Goal: Information Seeking & Learning: Learn about a topic

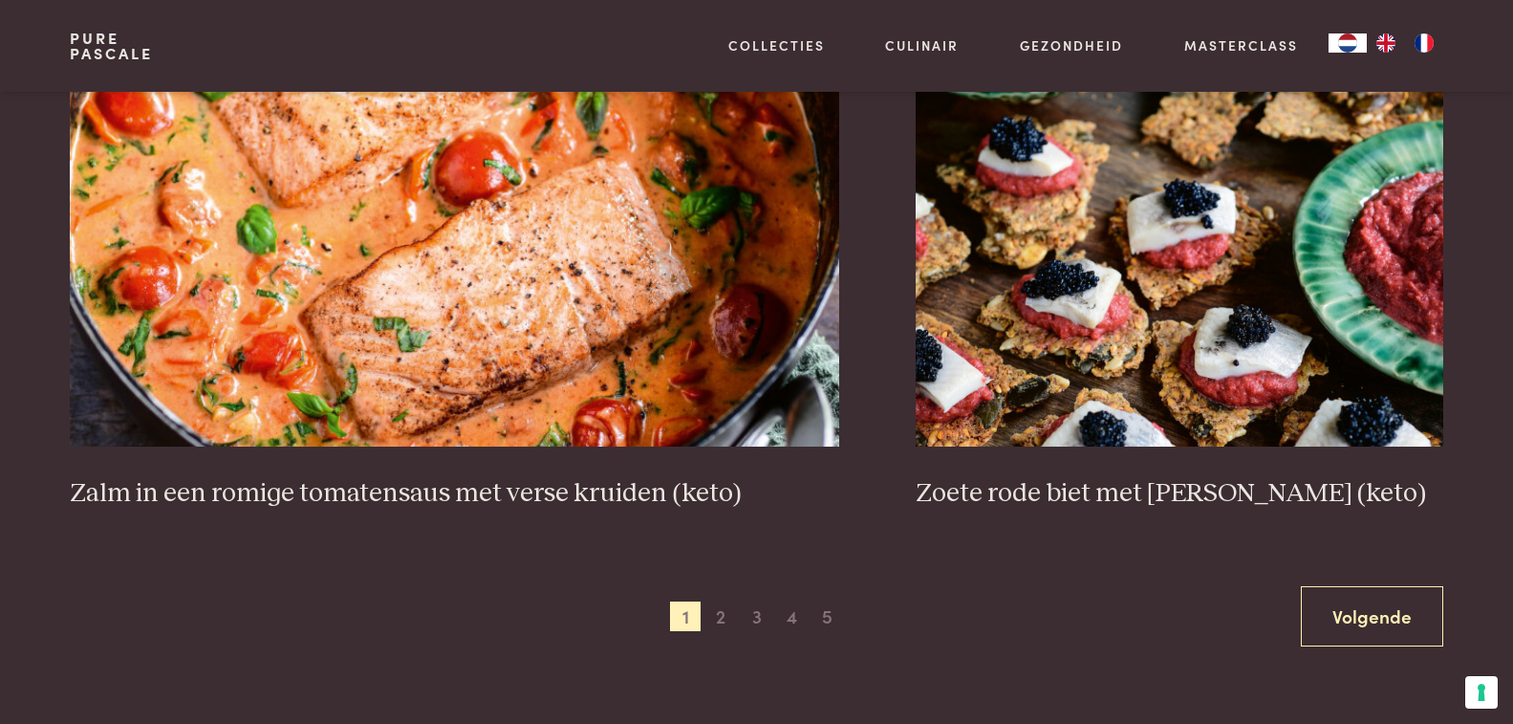
scroll to position [3491, 0]
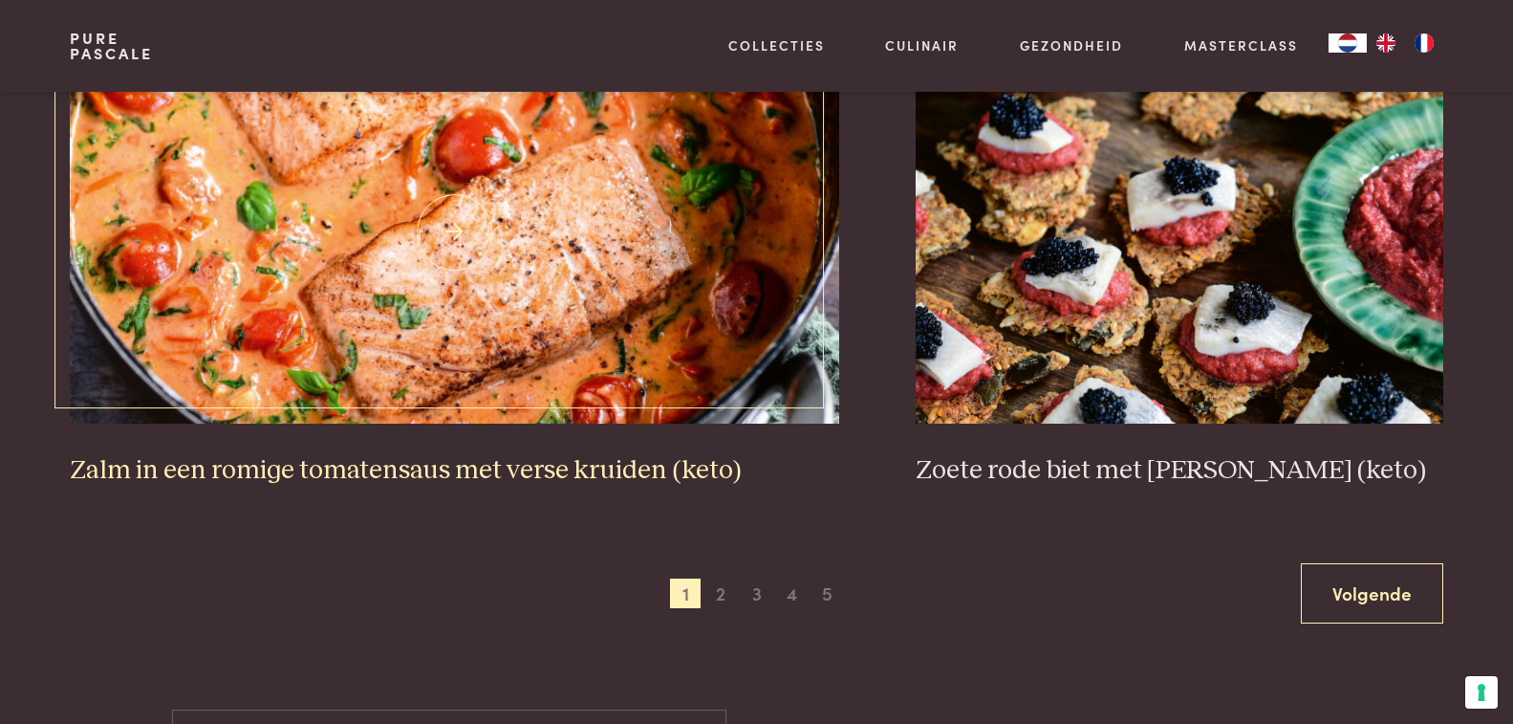
click at [546, 335] on img at bounding box center [454, 232] width 769 height 382
click at [718, 599] on span "2" at bounding box center [720, 593] width 31 height 31
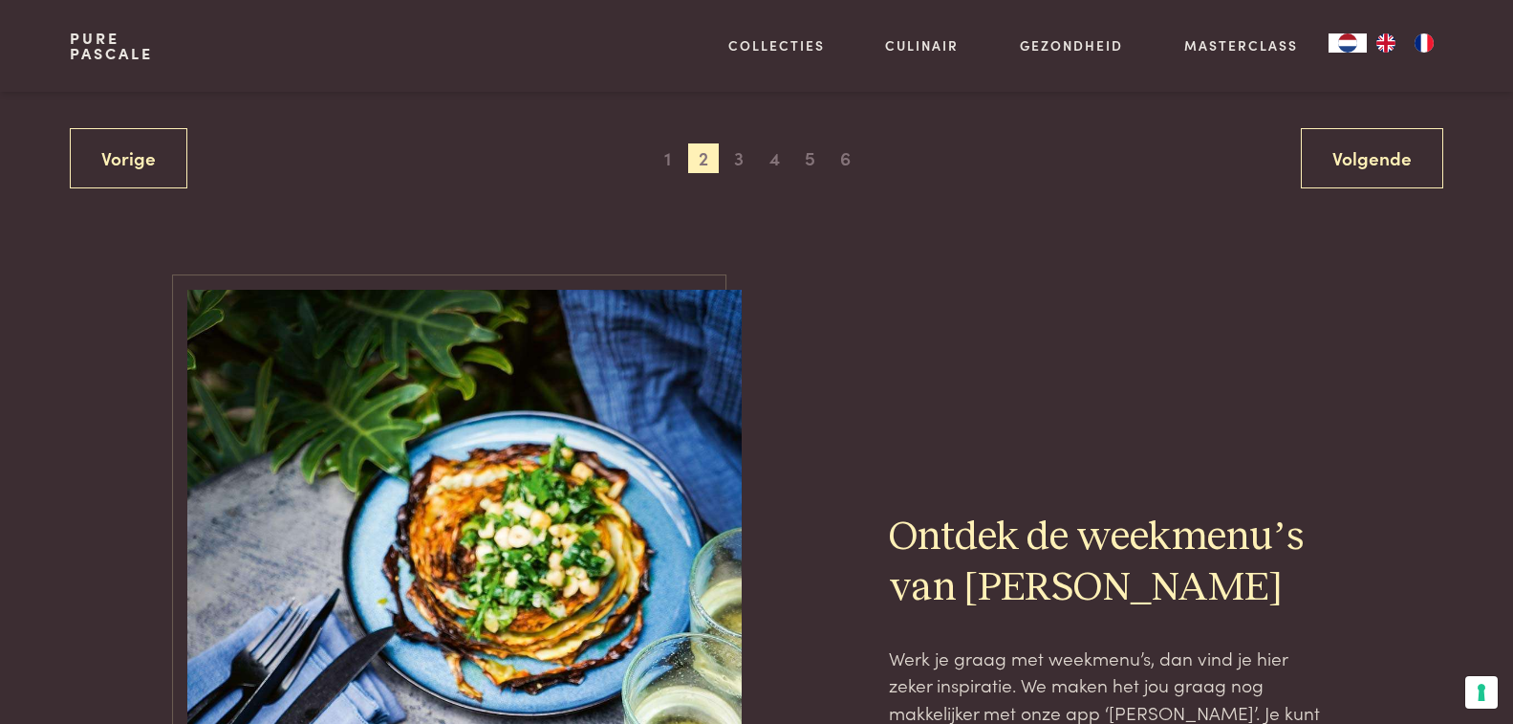
scroll to position [3645, 0]
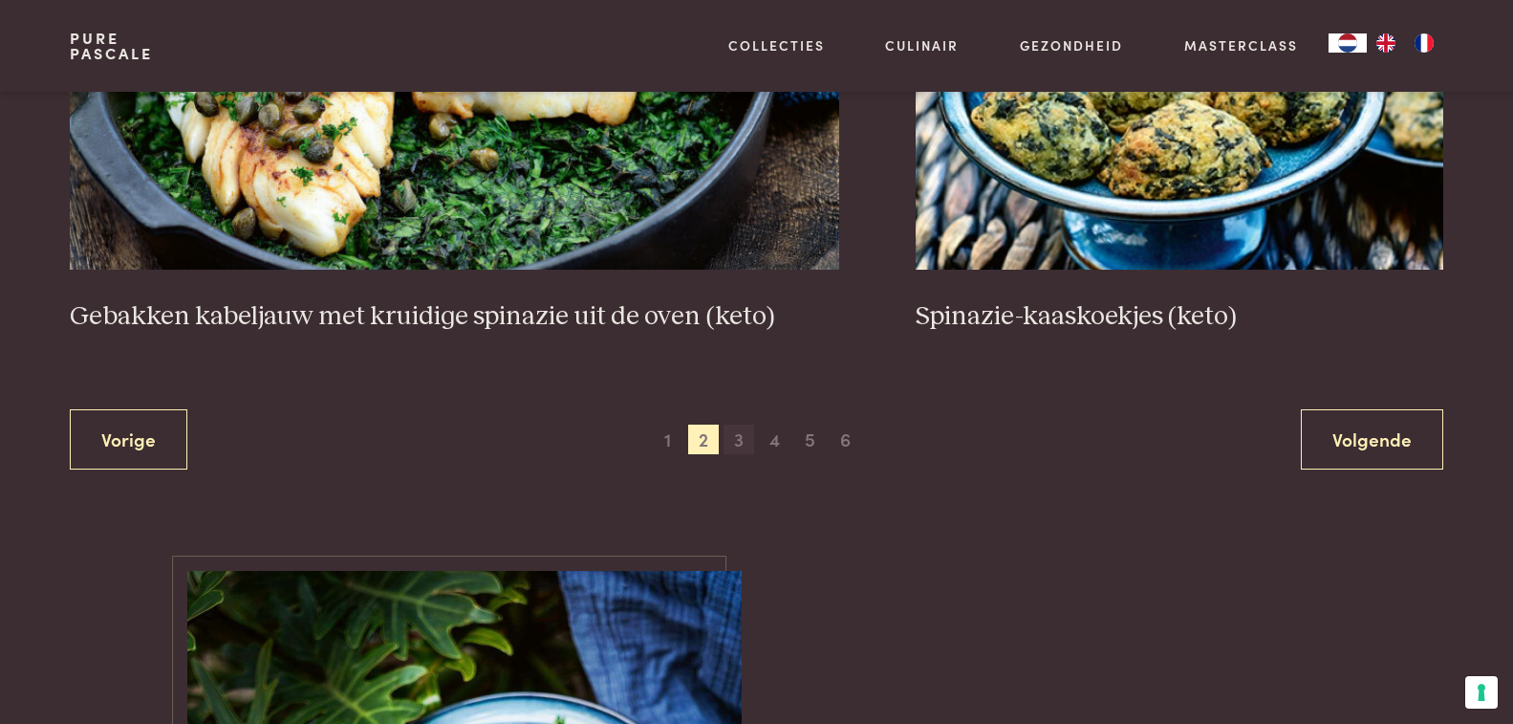
click at [735, 438] on span "3" at bounding box center [739, 439] width 31 height 31
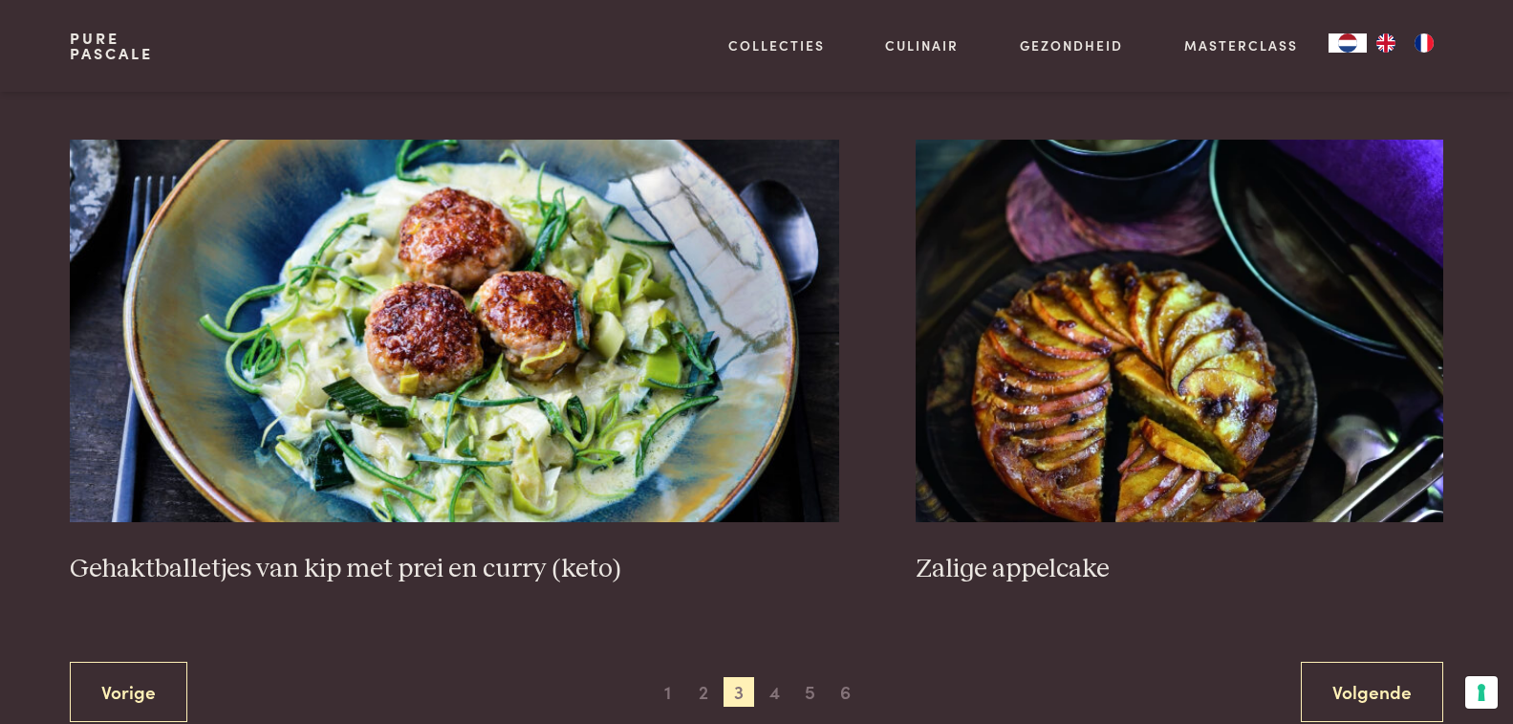
scroll to position [3590, 0]
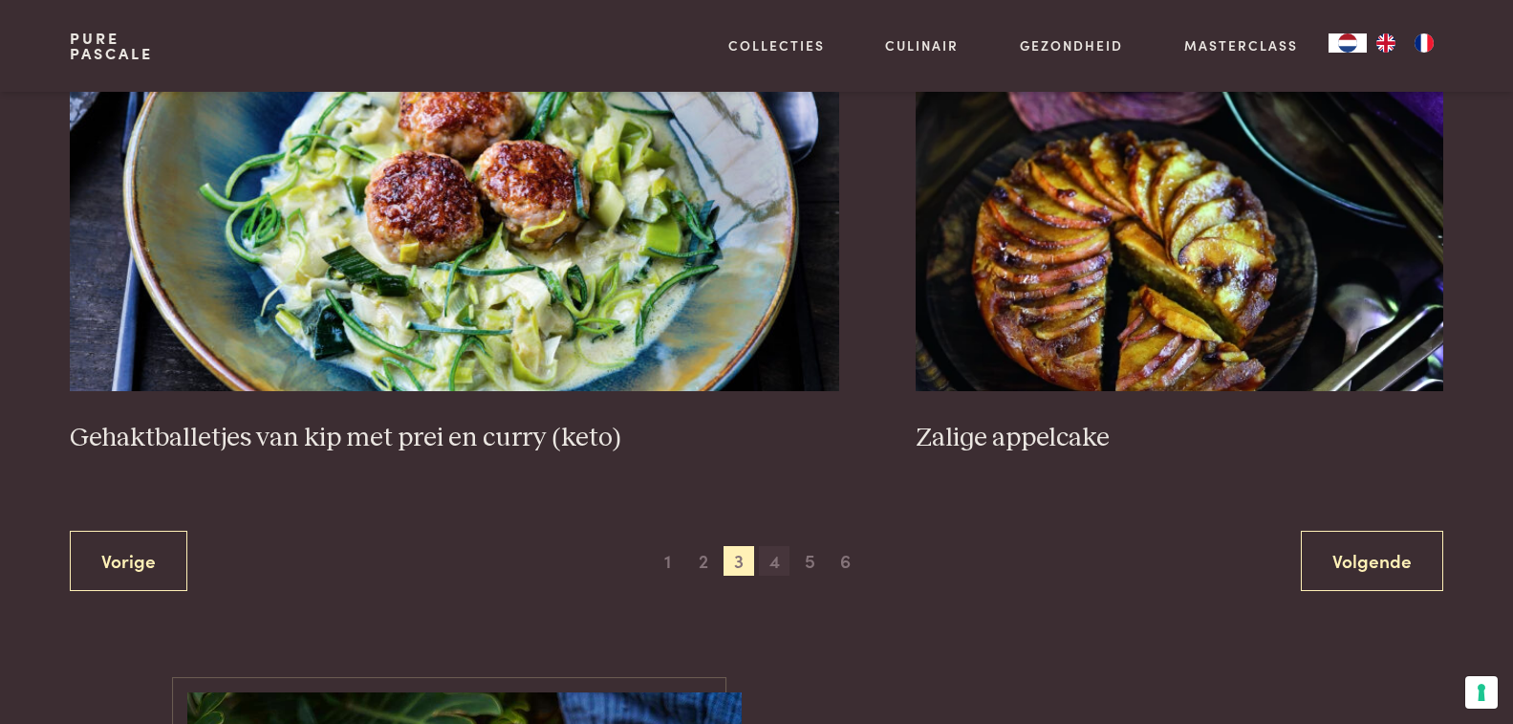
click at [767, 565] on span "4" at bounding box center [774, 561] width 31 height 31
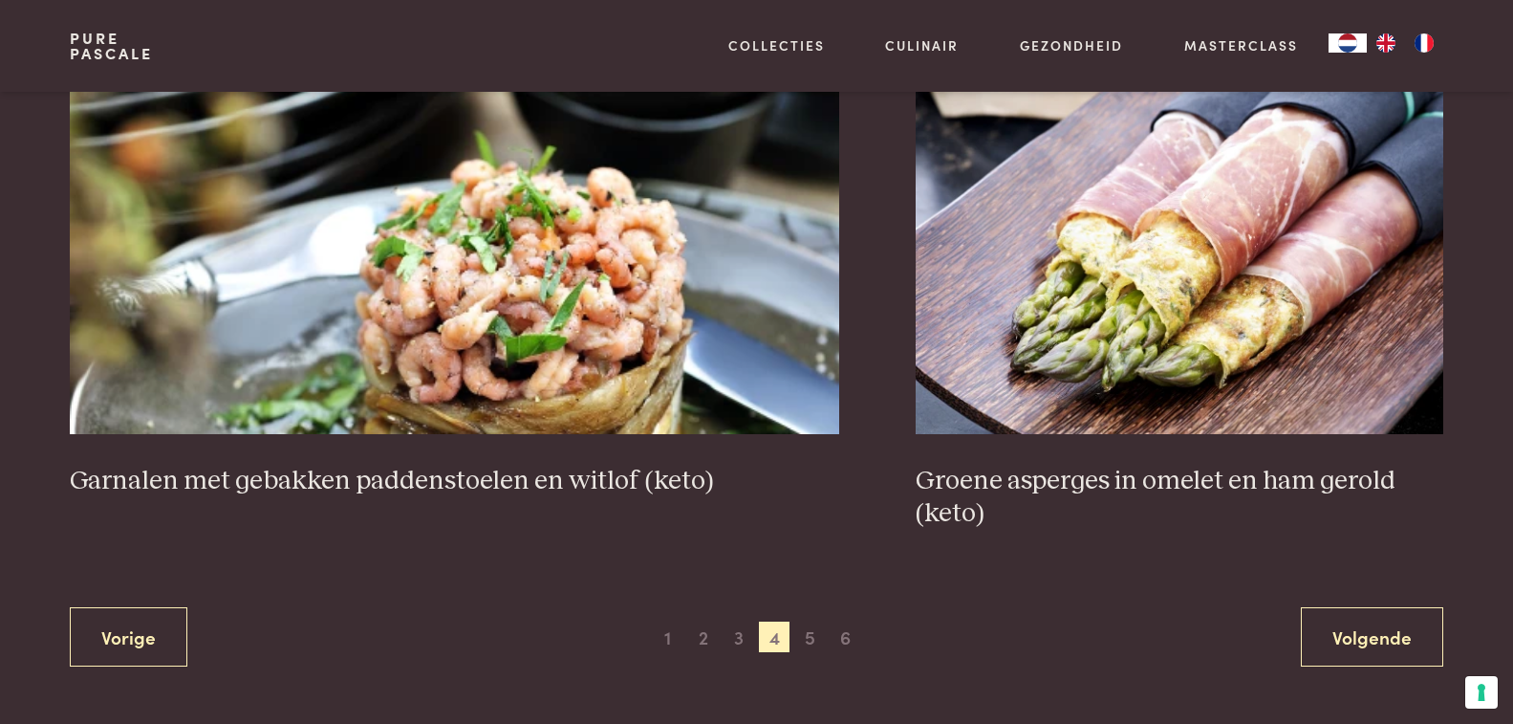
scroll to position [3457, 0]
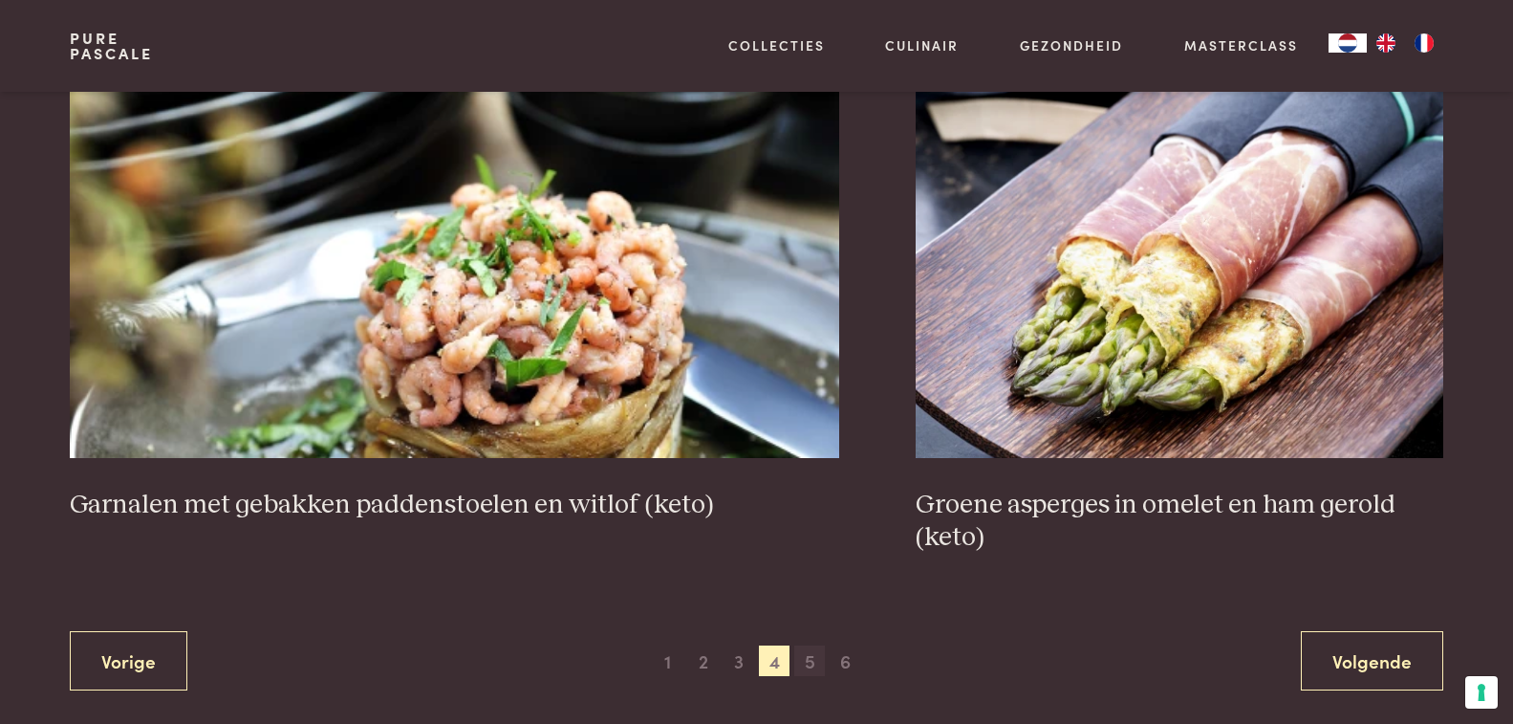
click at [810, 659] on span "5" at bounding box center [809, 660] width 31 height 31
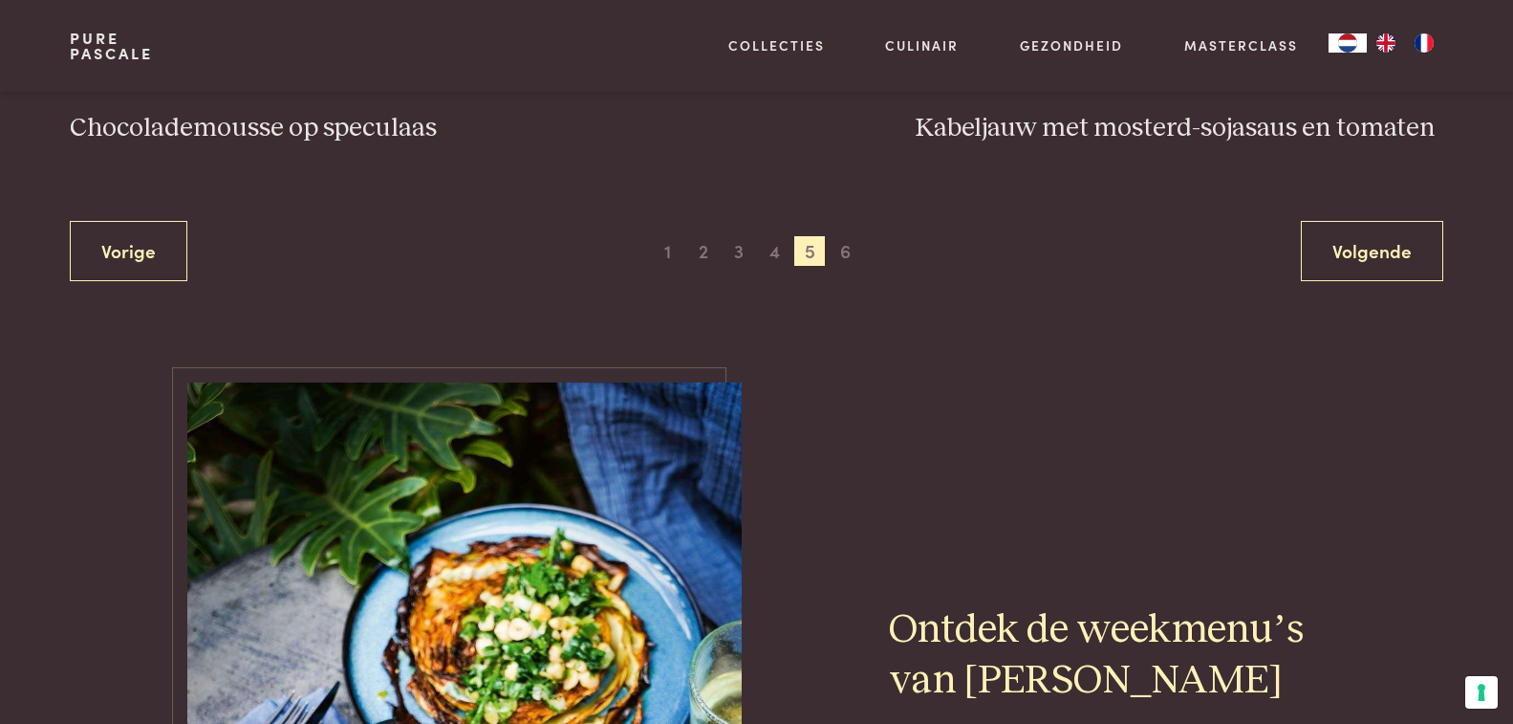
scroll to position [3787, 0]
